Goal: Task Accomplishment & Management: Complete application form

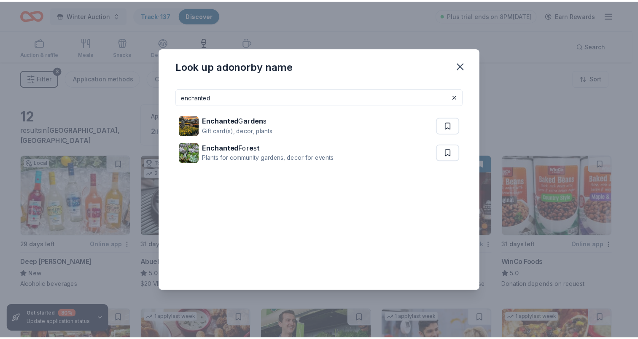
scroll to position [81, 0]
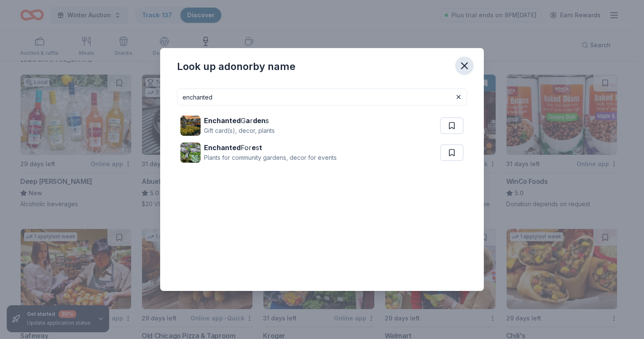
click at [463, 68] on icon "button" at bounding box center [465, 66] width 12 height 12
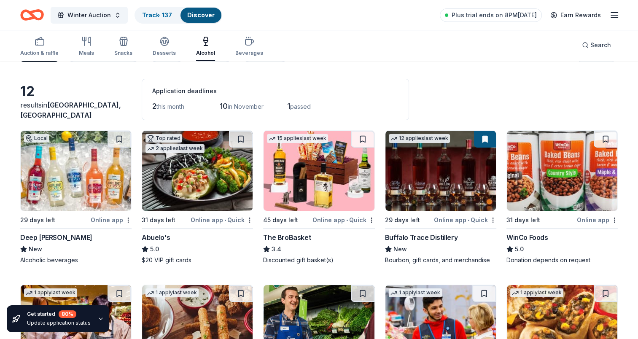
scroll to position [0, 0]
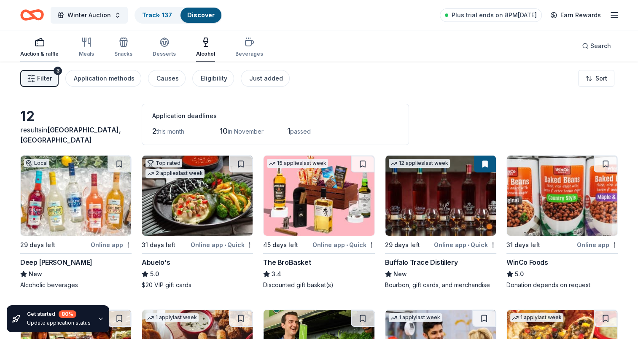
click at [38, 45] on icon "button" at bounding box center [40, 42] width 10 height 10
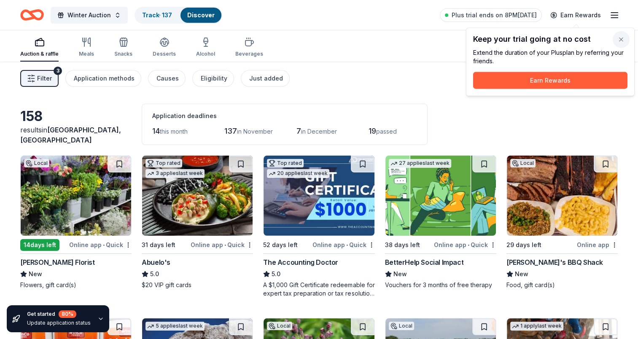
click at [618, 39] on button "button" at bounding box center [620, 39] width 17 height 17
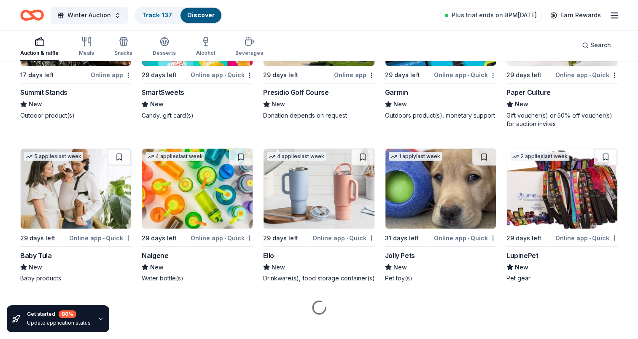
scroll to position [4674, 0]
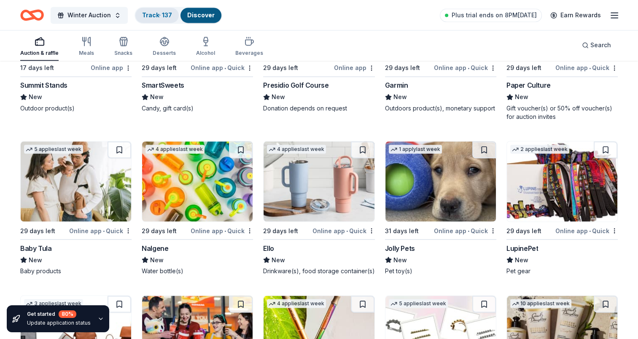
click at [164, 13] on link "Track · 137" at bounding box center [157, 14] width 30 height 7
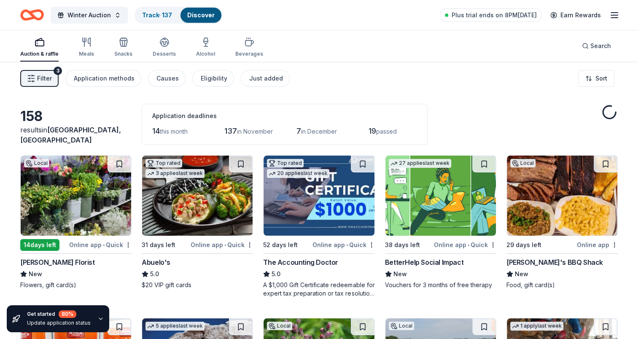
scroll to position [4674, 0]
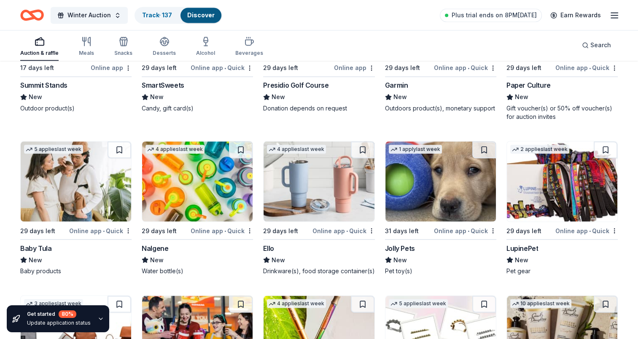
drag, startPoint x: 262, startPoint y: 243, endPoint x: 279, endPoint y: 243, distance: 17.7
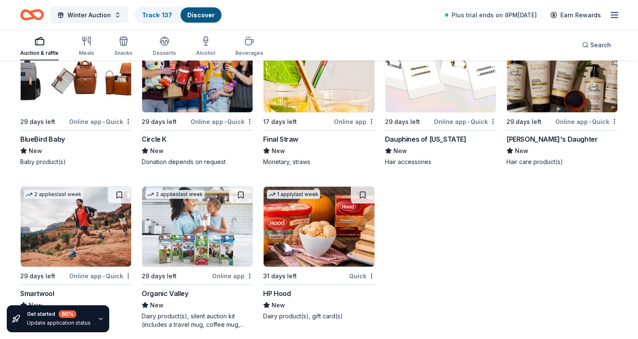
scroll to position [4940, 0]
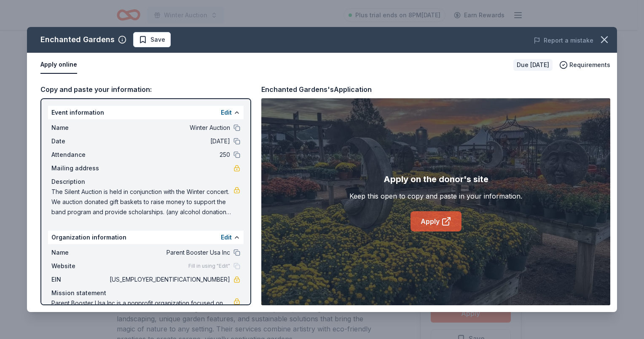
click at [434, 225] on link "Apply" at bounding box center [436, 221] width 51 height 20
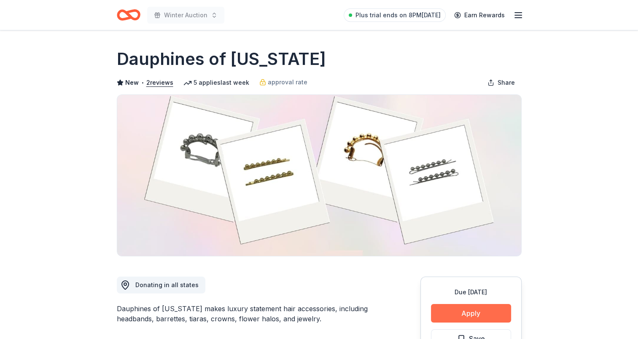
click at [474, 309] on button "Apply" at bounding box center [471, 313] width 80 height 19
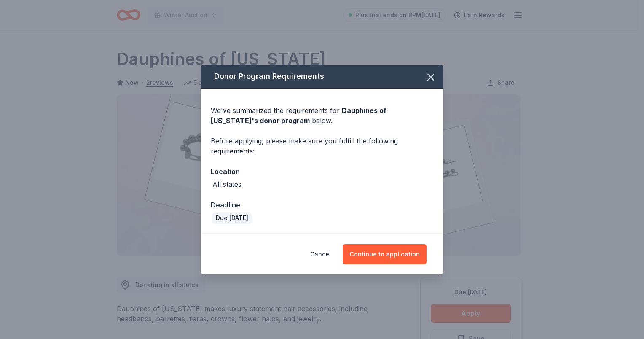
click at [381, 265] on div "Cancel Continue to application" at bounding box center [322, 254] width 243 height 40
click at [381, 255] on button "Continue to application" at bounding box center [385, 254] width 84 height 20
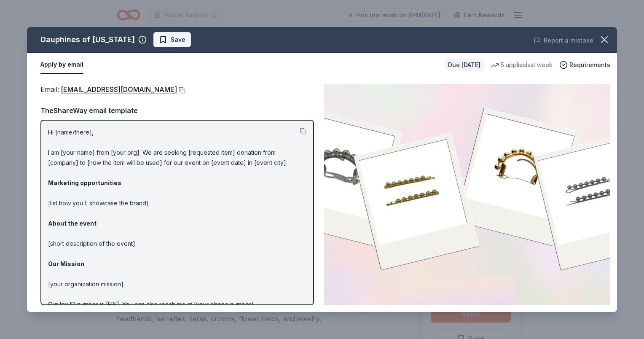
click at [159, 38] on span "Save" at bounding box center [172, 40] width 27 height 10
click at [600, 38] on icon "button" at bounding box center [605, 40] width 12 height 12
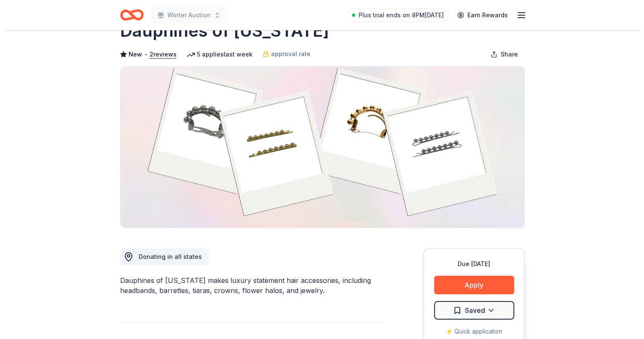
scroll to position [126, 0]
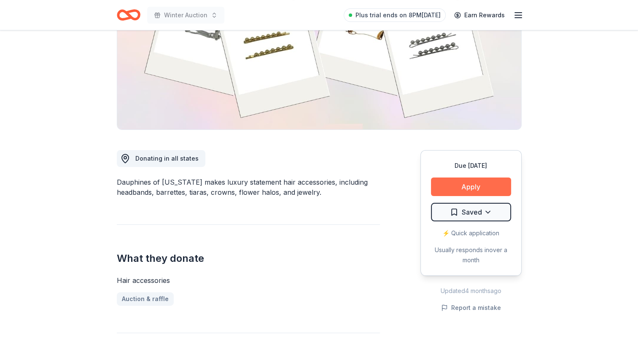
click at [492, 187] on button "Apply" at bounding box center [471, 186] width 80 height 19
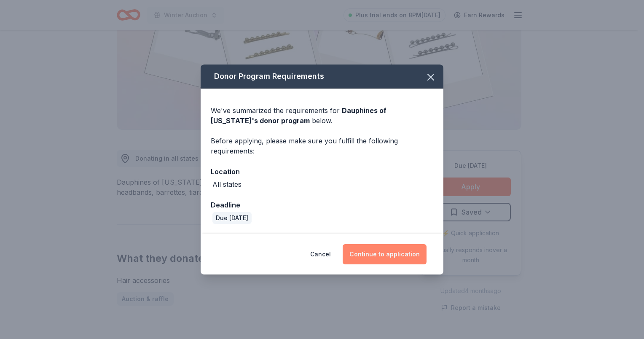
click at [389, 257] on button "Continue to application" at bounding box center [385, 254] width 84 height 20
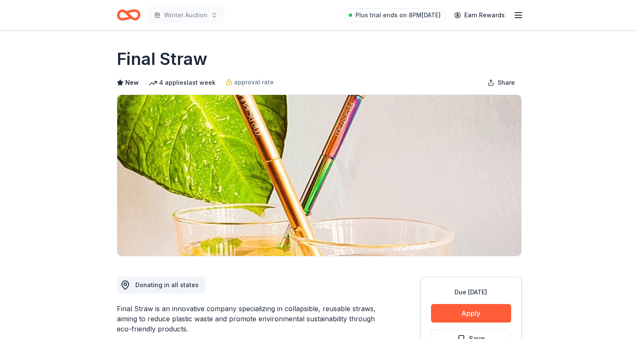
click at [472, 302] on div "Due in 17 days Apply Save Application takes 10 min Usually responds in over a m…" at bounding box center [470, 340] width 101 height 126
click at [472, 307] on button "Apply" at bounding box center [471, 313] width 80 height 19
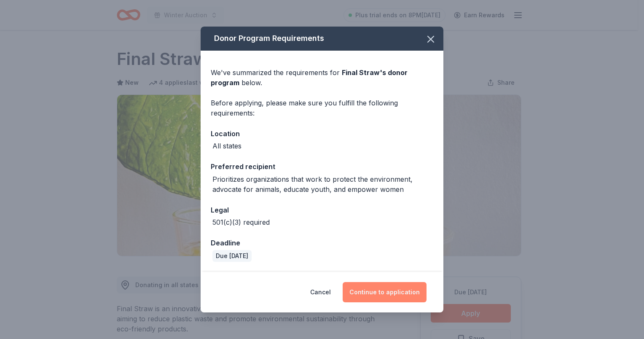
click at [400, 283] on button "Continue to application" at bounding box center [385, 292] width 84 height 20
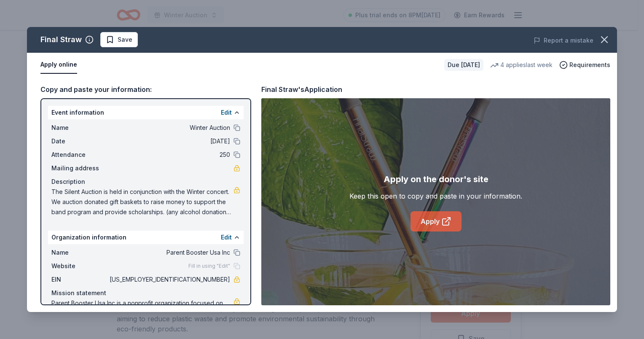
click at [428, 211] on link "Apply" at bounding box center [436, 221] width 51 height 20
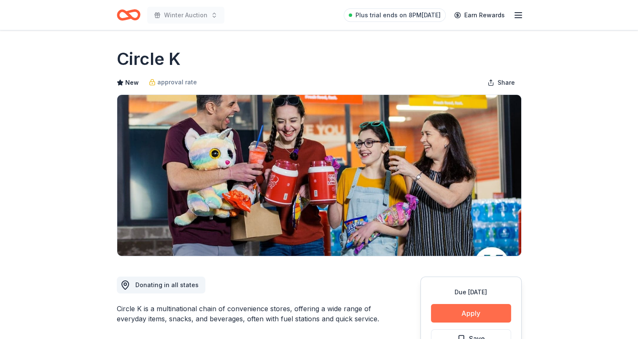
click at [467, 307] on button "Apply" at bounding box center [471, 313] width 80 height 19
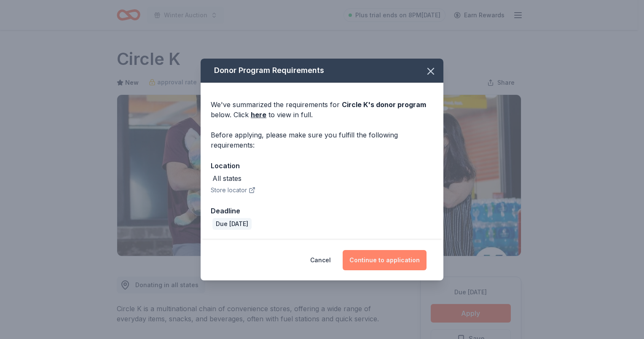
click at [361, 258] on button "Continue to application" at bounding box center [385, 260] width 84 height 20
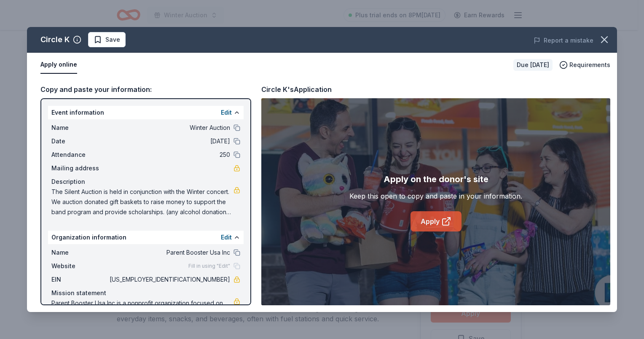
click at [453, 228] on link "Apply" at bounding box center [436, 221] width 51 height 20
click at [96, 43] on span "Save" at bounding box center [107, 40] width 27 height 10
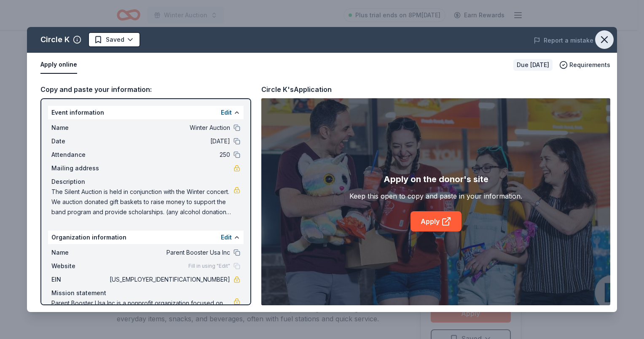
click at [607, 38] on icon "button" at bounding box center [605, 40] width 12 height 12
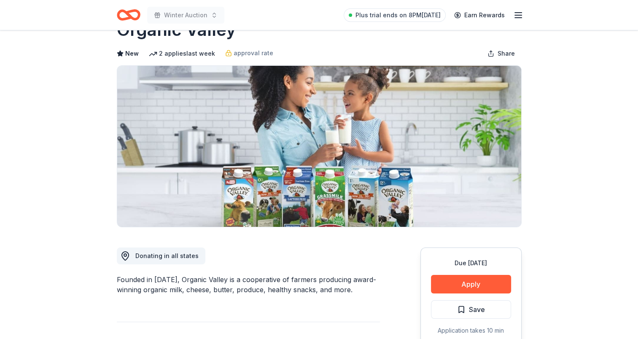
scroll to position [84, 0]
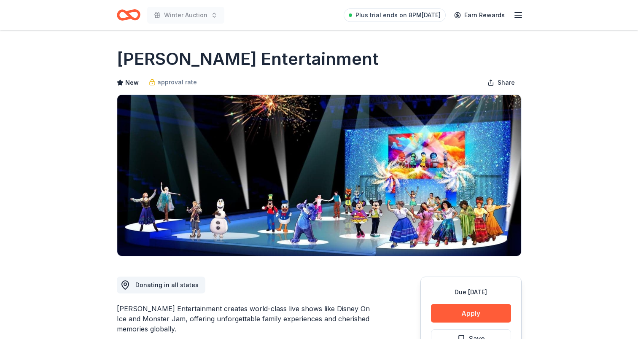
scroll to position [126, 0]
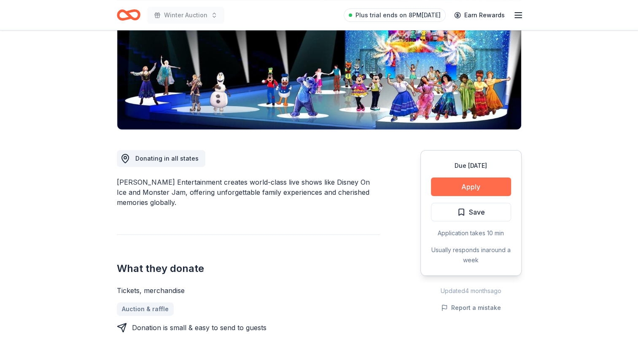
click at [475, 187] on button "Apply" at bounding box center [471, 186] width 80 height 19
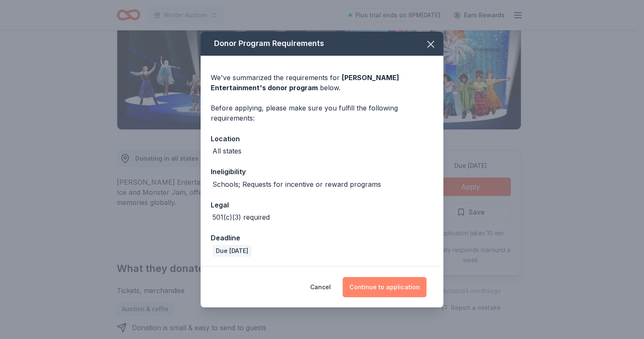
drag, startPoint x: 359, startPoint y: 272, endPoint x: 360, endPoint y: 283, distance: 11.0
click at [359, 275] on div "Cancel Continue to application" at bounding box center [322, 287] width 243 height 40
click at [361, 283] on button "Continue to application" at bounding box center [385, 287] width 84 height 20
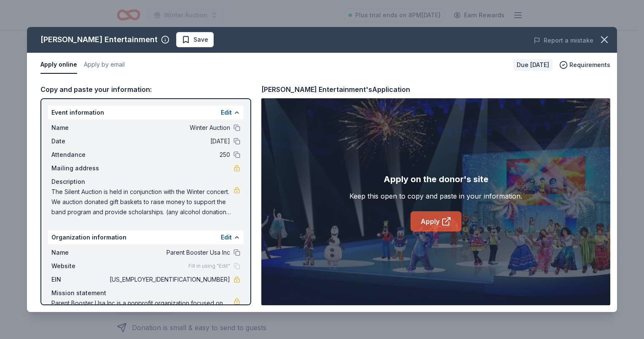
click at [430, 218] on link "Apply" at bounding box center [436, 221] width 51 height 20
click at [602, 38] on icon "button" at bounding box center [605, 40] width 12 height 12
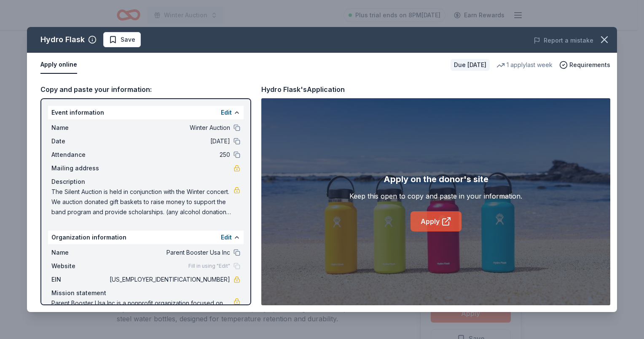
click at [432, 220] on link "Apply" at bounding box center [436, 221] width 51 height 20
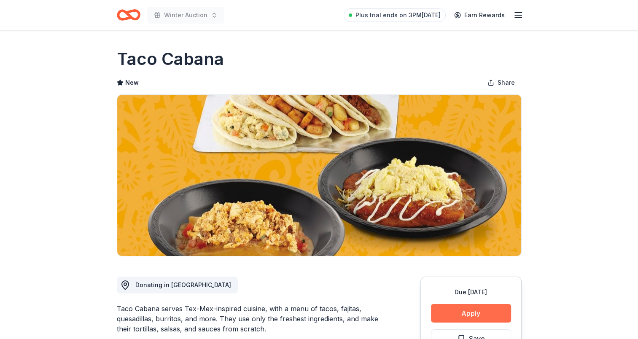
click at [467, 313] on button "Apply" at bounding box center [471, 313] width 80 height 19
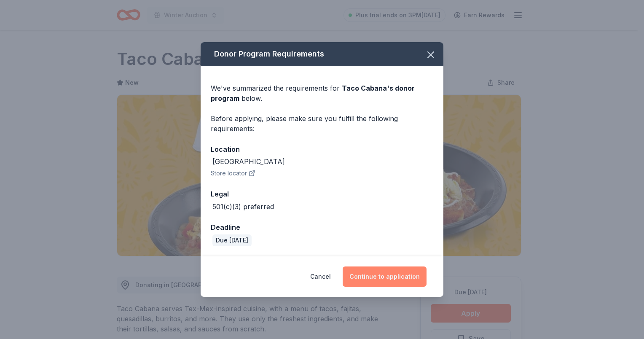
click at [383, 285] on button "Continue to application" at bounding box center [385, 276] width 84 height 20
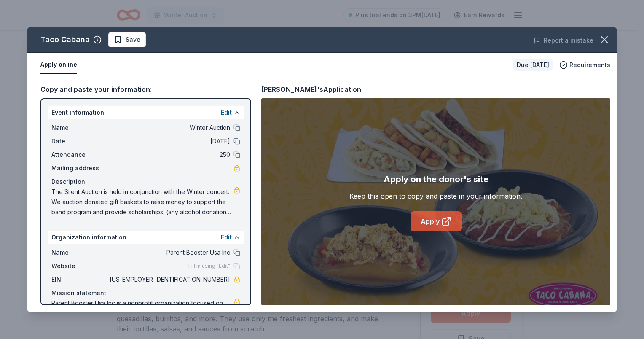
click at [440, 218] on link "Apply" at bounding box center [436, 221] width 51 height 20
click at [112, 38] on button "Save" at bounding box center [127, 39] width 38 height 15
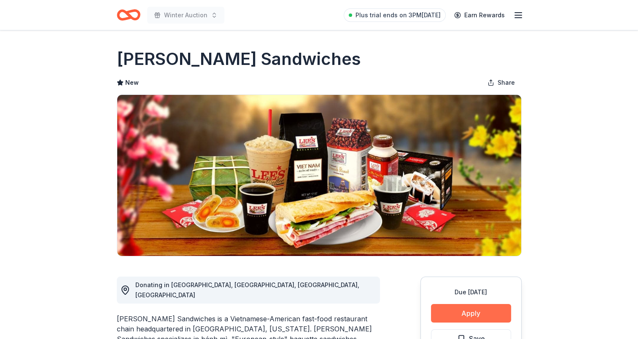
click at [468, 317] on button "Apply" at bounding box center [471, 313] width 80 height 19
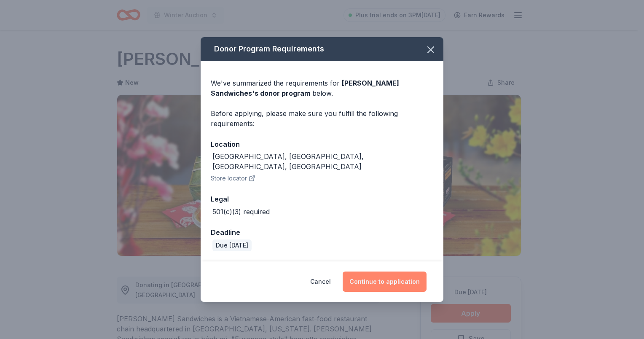
click at [376, 283] on button "Continue to application" at bounding box center [385, 281] width 84 height 20
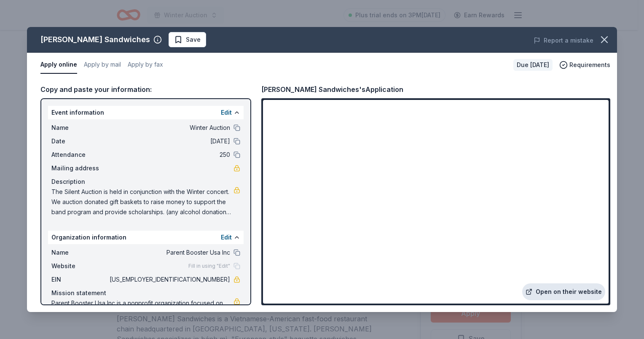
click at [561, 292] on link "Open on their website" at bounding box center [563, 291] width 83 height 17
click at [169, 38] on button "Save" at bounding box center [188, 39] width 38 height 15
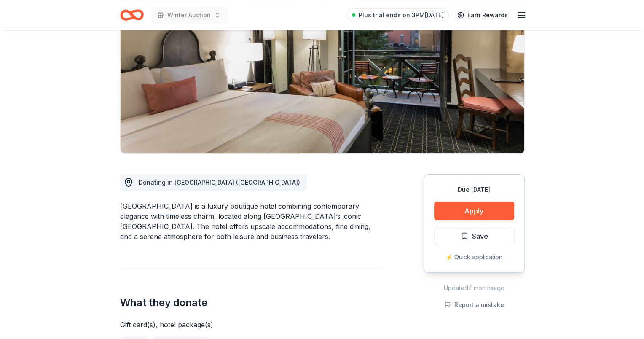
scroll to position [126, 0]
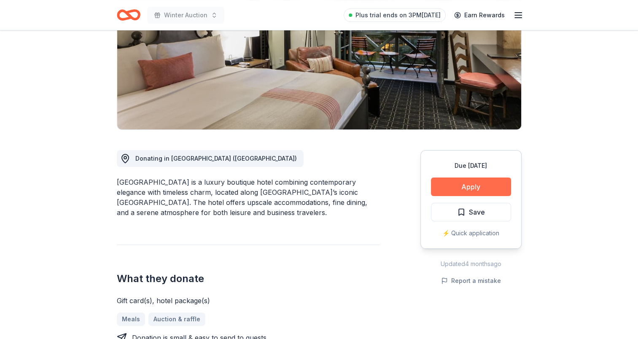
click at [474, 189] on button "Apply" at bounding box center [471, 186] width 80 height 19
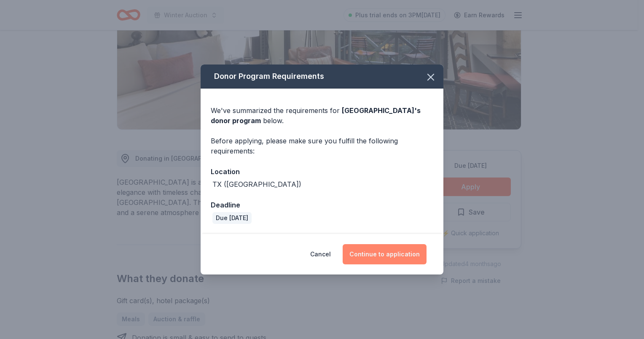
click at [374, 258] on button "Continue to application" at bounding box center [385, 254] width 84 height 20
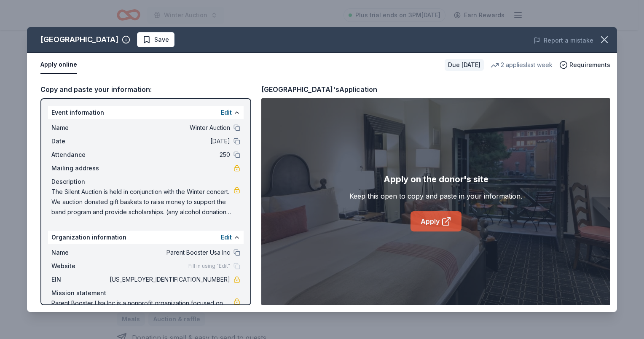
click at [425, 218] on link "Apply" at bounding box center [436, 221] width 51 height 20
click at [159, 37] on span "Save" at bounding box center [155, 40] width 27 height 10
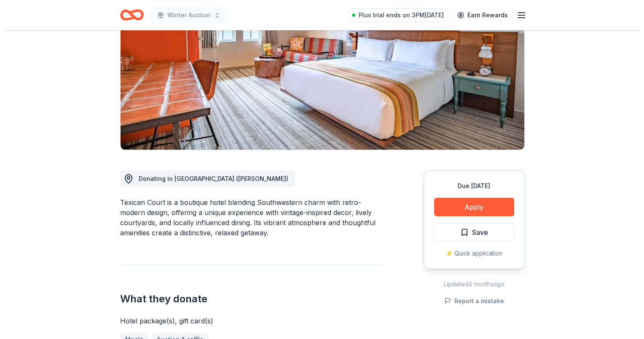
scroll to position [126, 0]
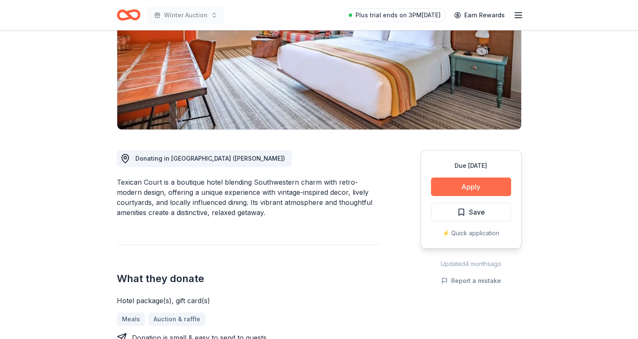
click at [469, 185] on button "Apply" at bounding box center [471, 186] width 80 height 19
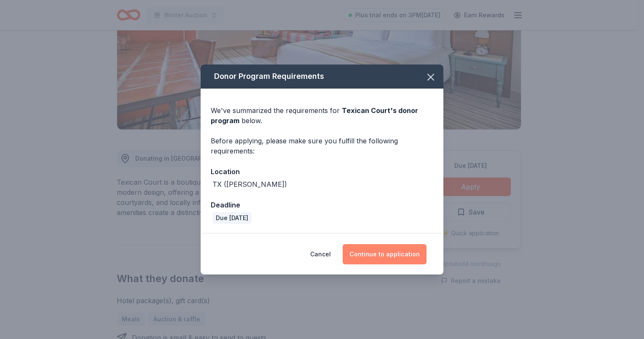
click at [397, 255] on button "Continue to application" at bounding box center [385, 254] width 84 height 20
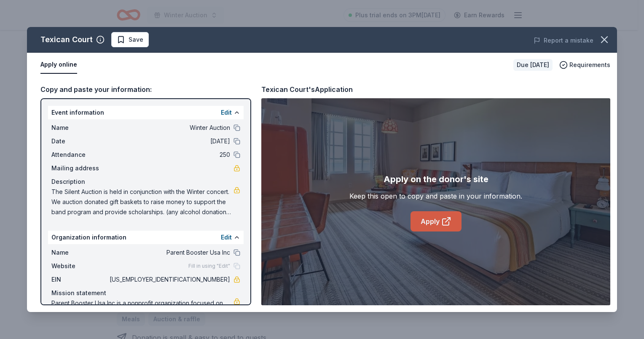
click at [440, 226] on link "Apply" at bounding box center [436, 221] width 51 height 20
click at [125, 43] on span "Save" at bounding box center [130, 40] width 27 height 10
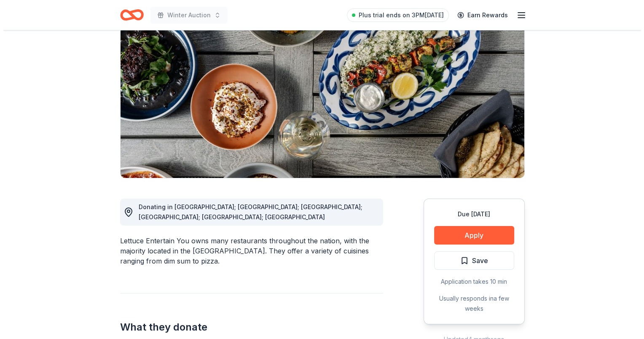
scroll to position [169, 0]
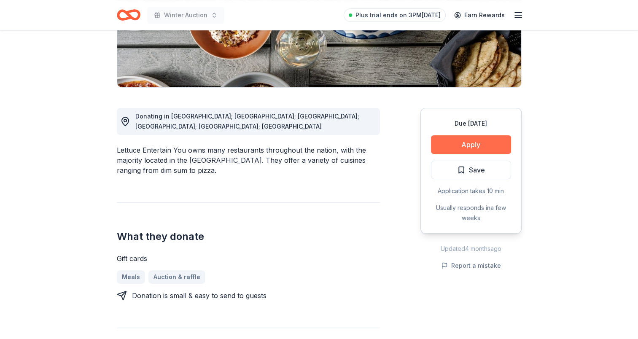
click at [457, 146] on button "Apply" at bounding box center [471, 144] width 80 height 19
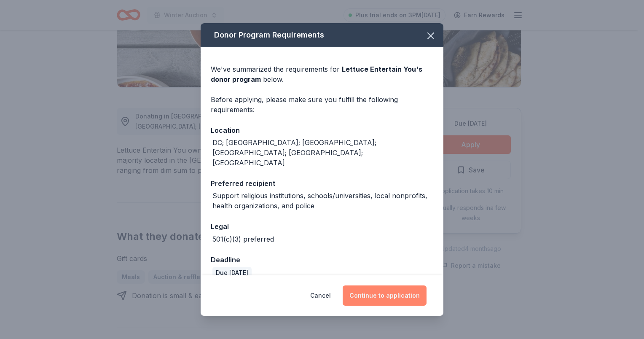
click at [399, 295] on button "Continue to application" at bounding box center [385, 295] width 84 height 20
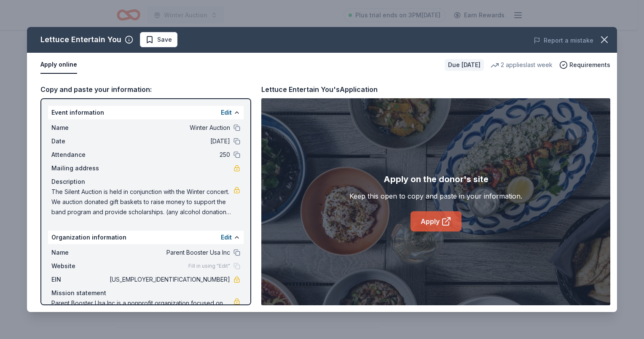
click at [435, 219] on link "Apply" at bounding box center [436, 221] width 51 height 20
click at [150, 39] on span "Save" at bounding box center [158, 40] width 27 height 10
click at [434, 223] on link "Apply" at bounding box center [436, 221] width 51 height 20
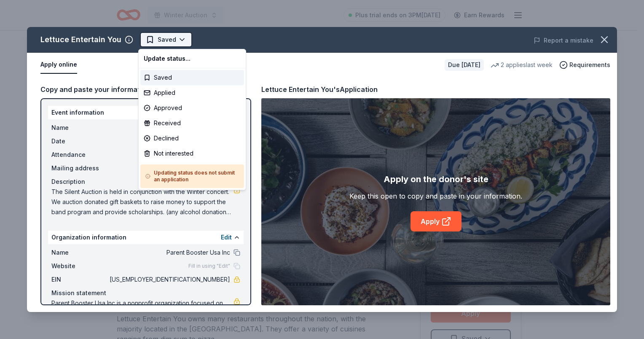
click at [146, 40] on html "Winter Auction Plus trial ends on 3PM, 10/17 Earn Rewards Due in 29 days Share …" at bounding box center [322, 169] width 644 height 339
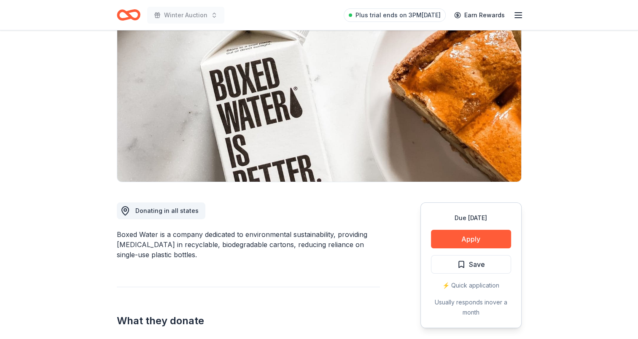
scroll to position [126, 0]
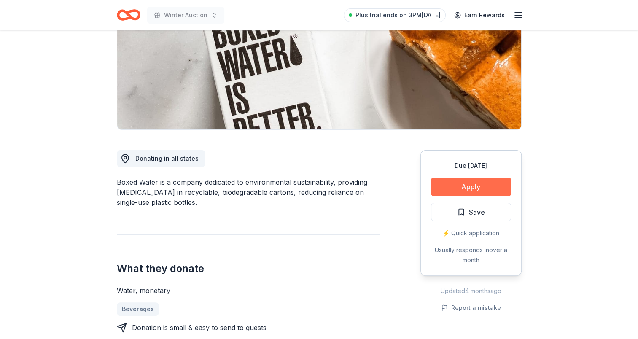
click at [466, 194] on button "Apply" at bounding box center [471, 186] width 80 height 19
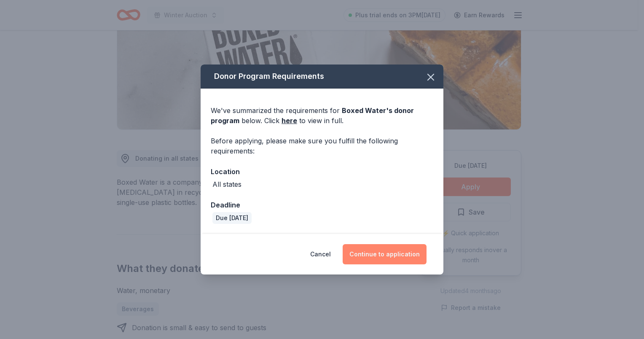
click at [363, 255] on button "Continue to application" at bounding box center [385, 254] width 84 height 20
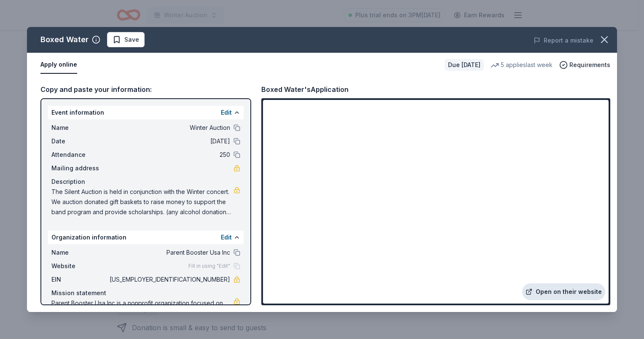
click at [544, 293] on link "Open on their website" at bounding box center [563, 291] width 83 height 17
click at [609, 36] on icon "button" at bounding box center [605, 40] width 12 height 12
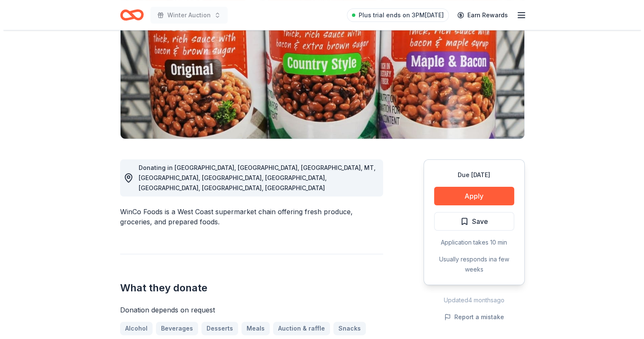
scroll to position [169, 0]
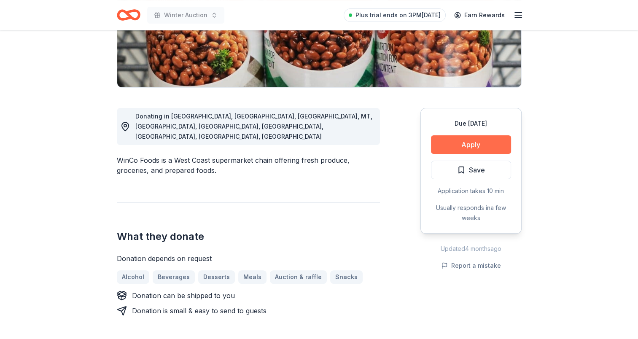
click at [480, 139] on button "Apply" at bounding box center [471, 144] width 80 height 19
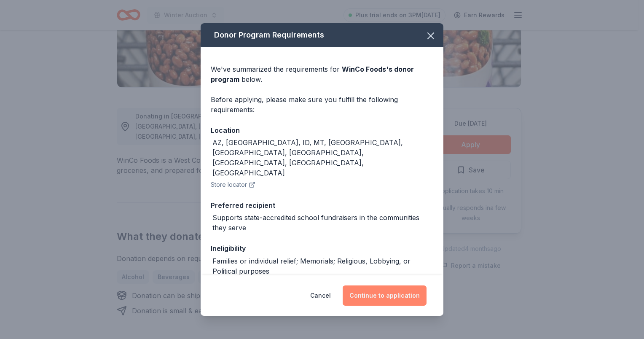
click at [382, 298] on button "Continue to application" at bounding box center [385, 295] width 84 height 20
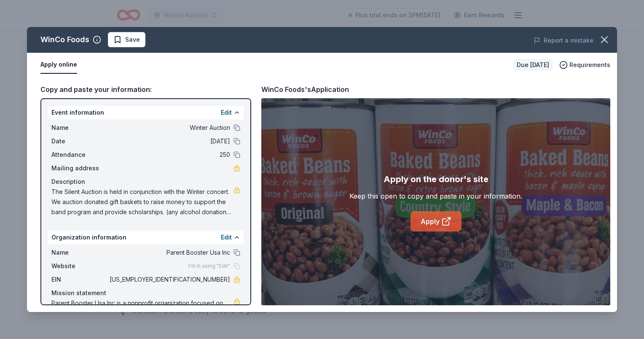
click at [443, 220] on icon at bounding box center [446, 222] width 6 height 6
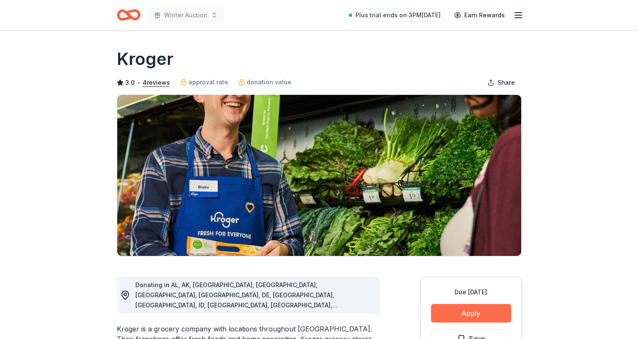
click at [467, 317] on button "Apply" at bounding box center [471, 313] width 80 height 19
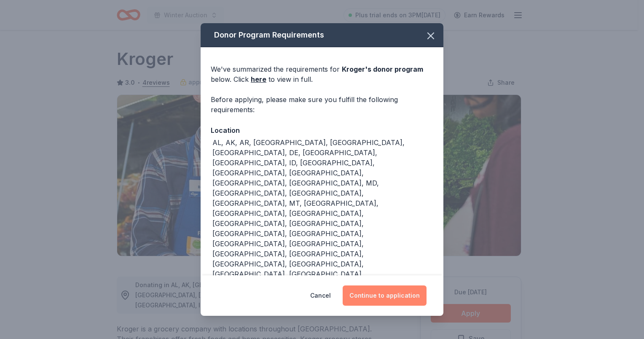
click at [390, 287] on button "Continue to application" at bounding box center [385, 295] width 84 height 20
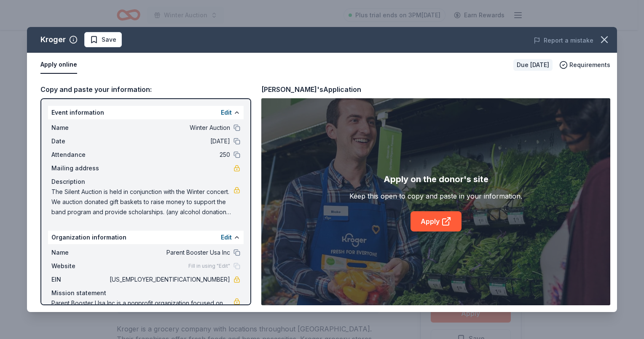
click at [435, 210] on div "Apply on the donor's site Keep this open to copy and paste in your information.…" at bounding box center [435, 201] width 173 height 59
click at [436, 216] on link "Apply" at bounding box center [436, 221] width 51 height 20
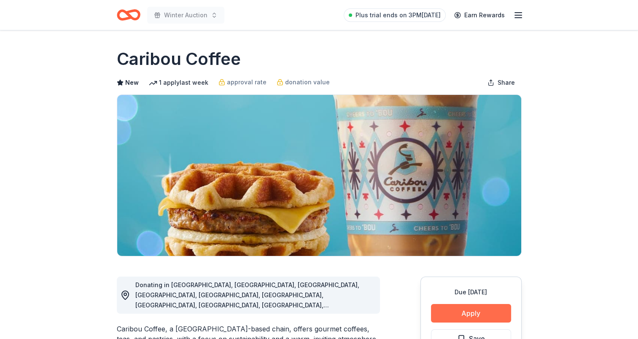
click at [465, 312] on button "Apply" at bounding box center [471, 313] width 80 height 19
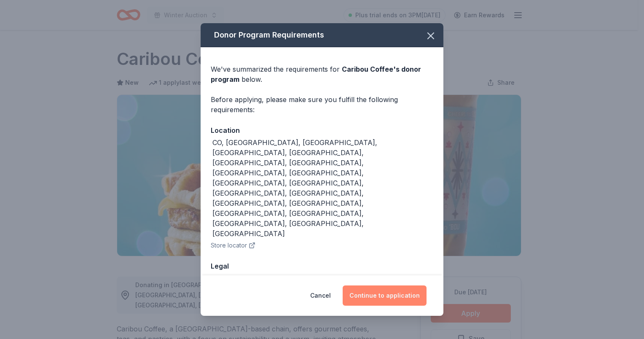
click at [378, 285] on button "Continue to application" at bounding box center [385, 295] width 84 height 20
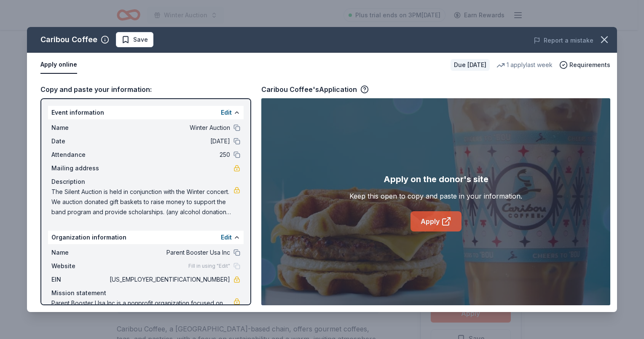
click at [437, 216] on link "Apply" at bounding box center [436, 221] width 51 height 20
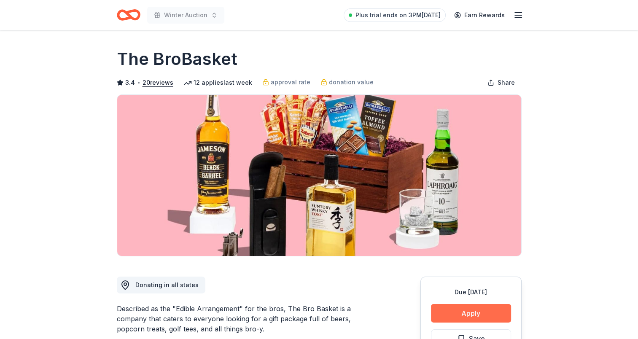
click at [477, 305] on button "Apply" at bounding box center [471, 313] width 80 height 19
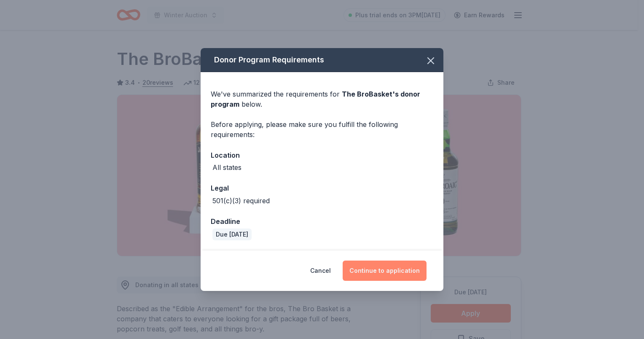
click at [378, 276] on button "Continue to application" at bounding box center [385, 271] width 84 height 20
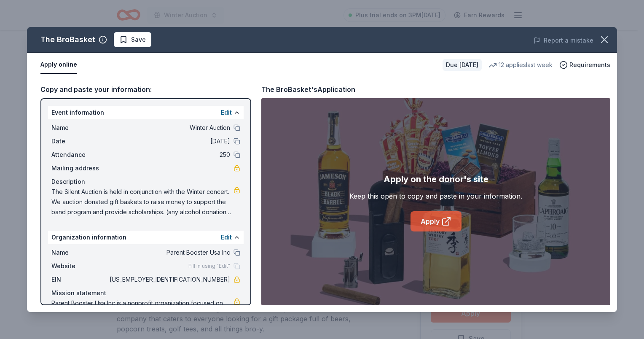
click at [423, 217] on link "Apply" at bounding box center [436, 221] width 51 height 20
click at [119, 39] on span "Save" at bounding box center [132, 40] width 27 height 10
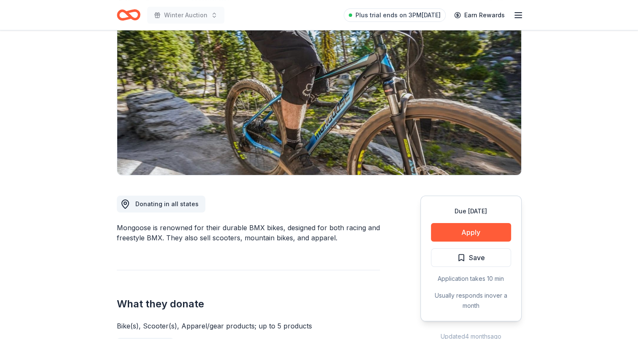
scroll to position [169, 0]
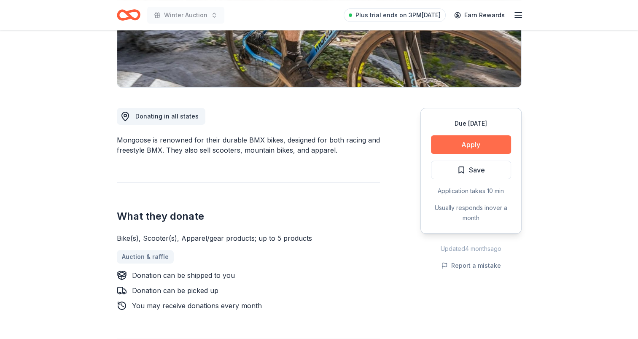
click at [464, 140] on button "Apply" at bounding box center [471, 144] width 80 height 19
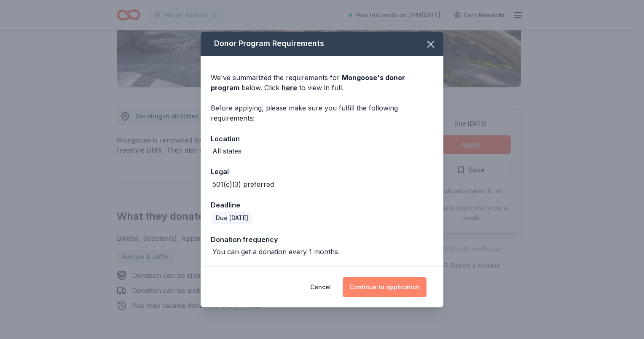
click at [387, 281] on button "Continue to application" at bounding box center [385, 287] width 84 height 20
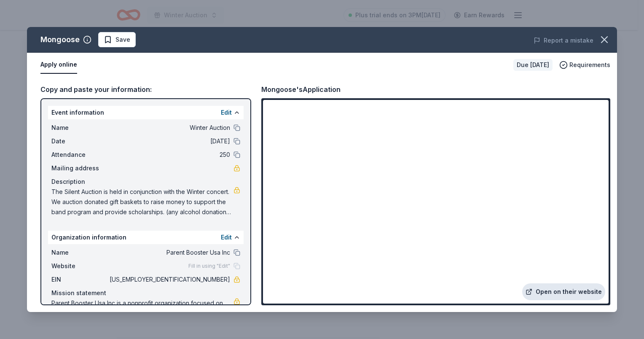
click at [559, 291] on link "Open on their website" at bounding box center [563, 291] width 83 height 17
click at [105, 37] on span "Save" at bounding box center [117, 40] width 27 height 10
click at [610, 35] on button "button" at bounding box center [604, 39] width 19 height 19
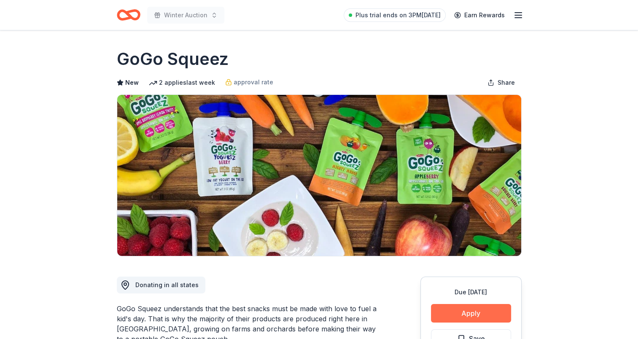
click at [478, 312] on button "Apply" at bounding box center [471, 313] width 80 height 19
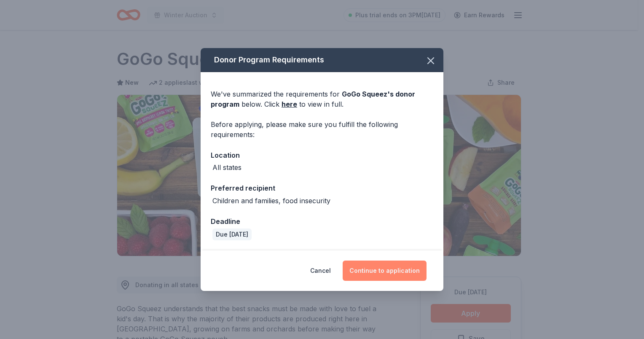
click at [378, 264] on button "Continue to application" at bounding box center [385, 271] width 84 height 20
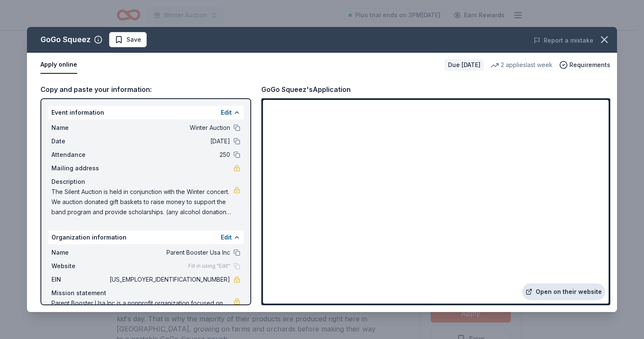
click at [563, 287] on link "Open on their website" at bounding box center [563, 291] width 83 height 17
click at [604, 34] on icon "button" at bounding box center [605, 40] width 12 height 12
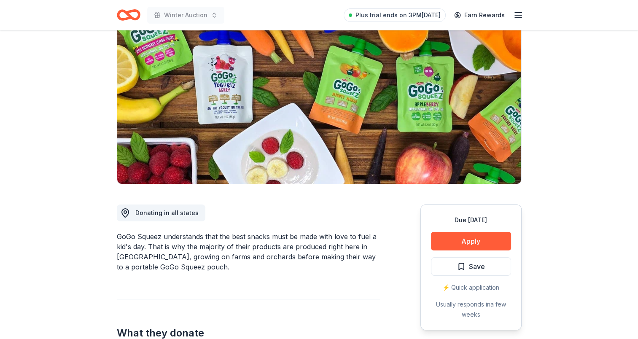
scroll to position [169, 0]
